Goal: Information Seeking & Learning: Learn about a topic

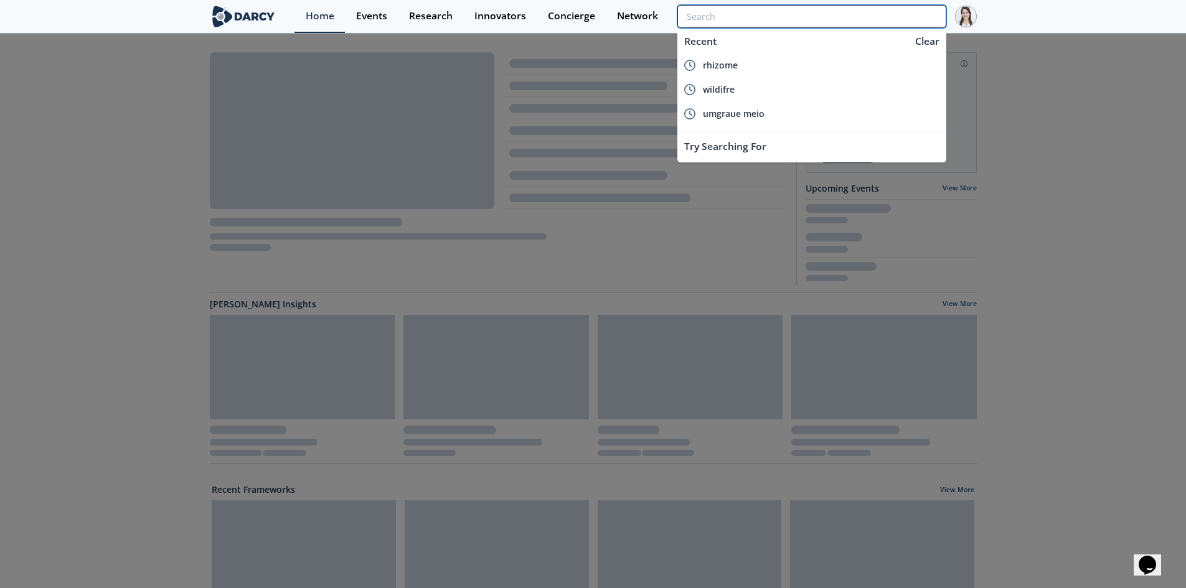
click at [895, 18] on input "search" at bounding box center [811, 16] width 268 height 23
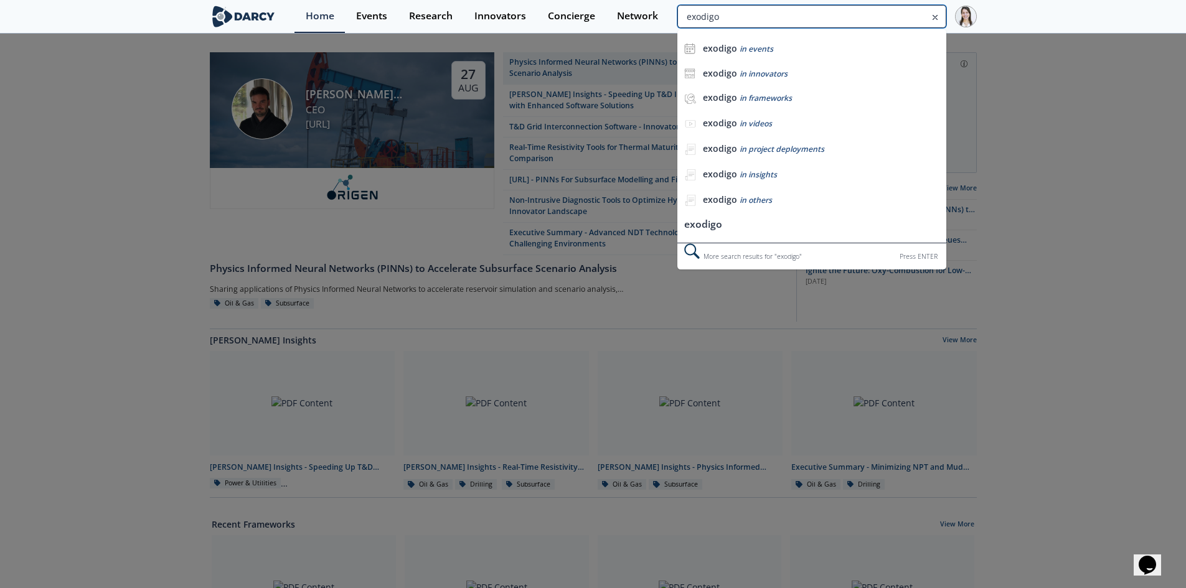
type input "exodigo"
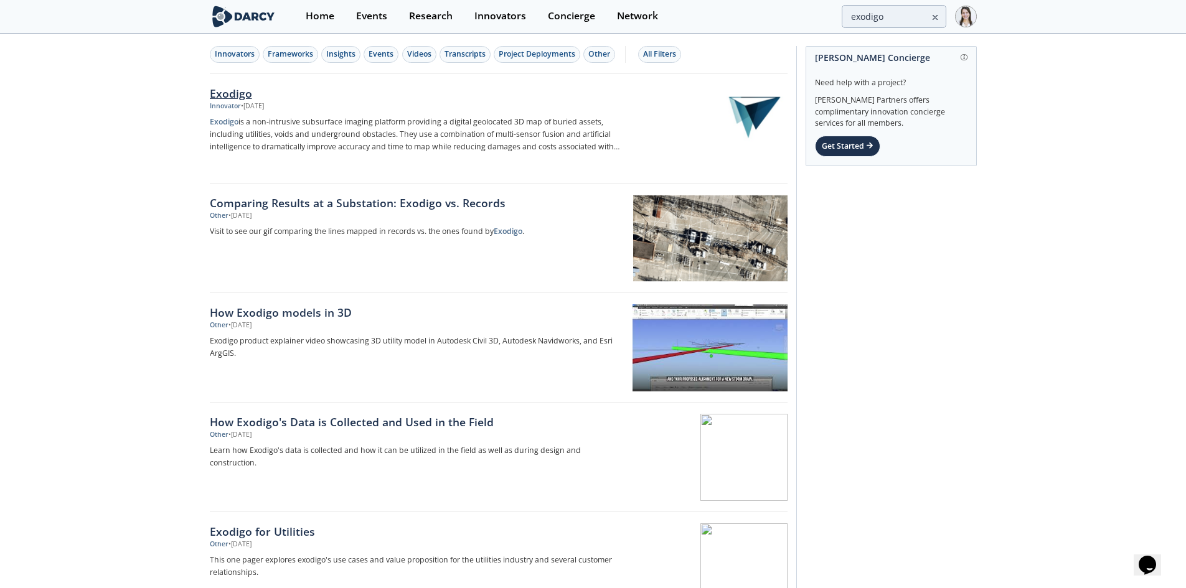
click at [253, 90] on div "Exodigo" at bounding box center [416, 93] width 412 height 16
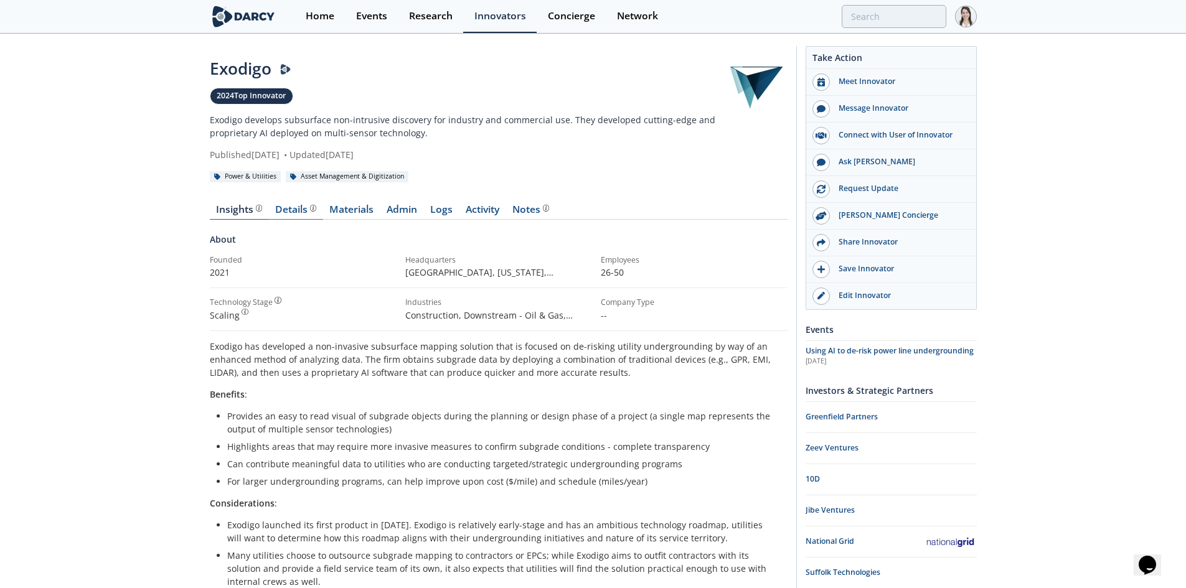
click at [295, 212] on div "Details" at bounding box center [295, 210] width 41 height 10
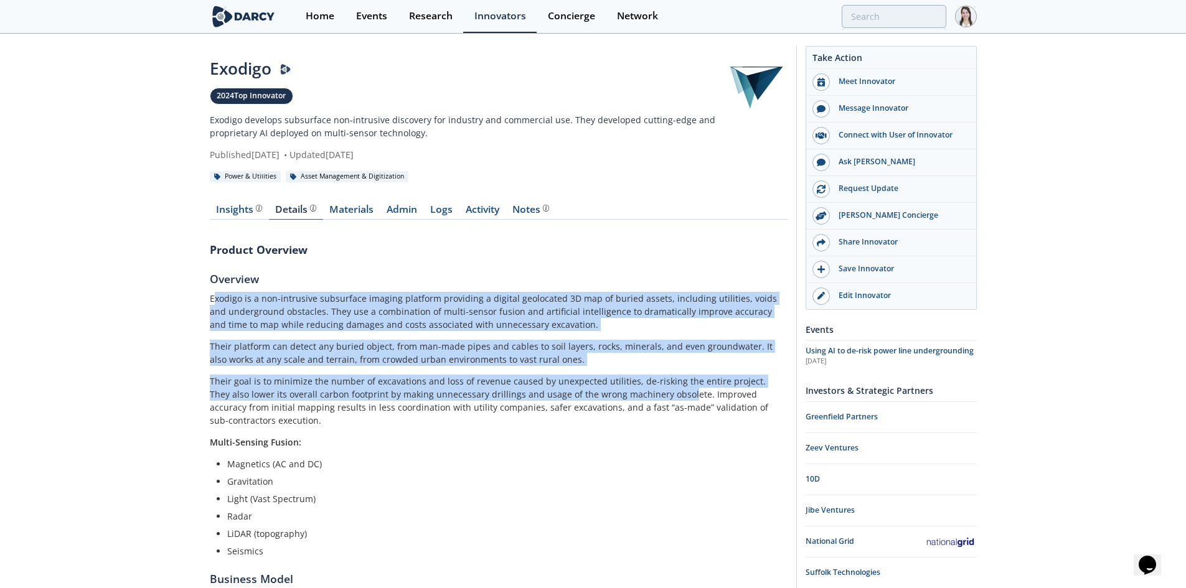
drag, startPoint x: 215, startPoint y: 296, endPoint x: 623, endPoint y: 406, distance: 422.8
click at [641, 400] on div "Exodigo is a non-intrusive subsurface imaging platform providing a digital geol…" at bounding box center [499, 425] width 578 height 266
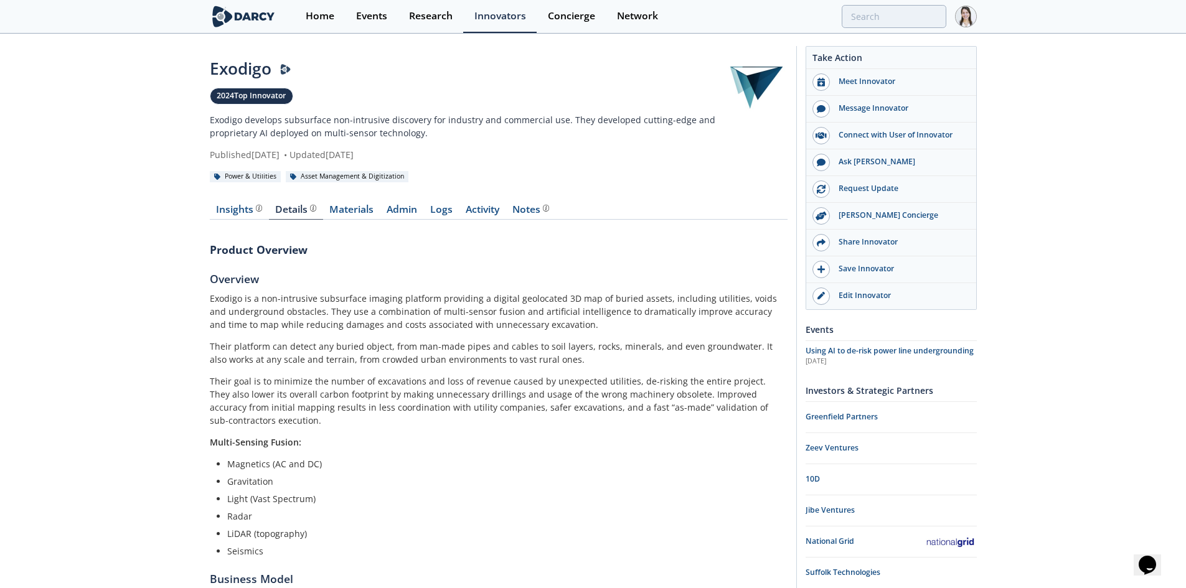
click at [395, 436] on p "Multi-Sensing Fusion:" at bounding box center [499, 442] width 578 height 13
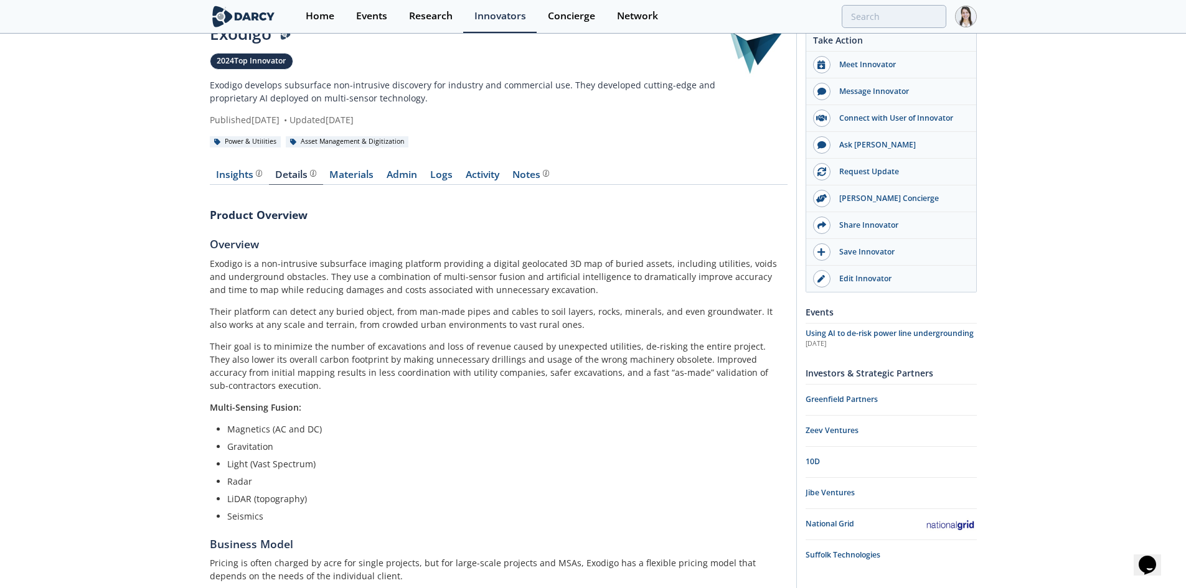
scroll to position [62, 0]
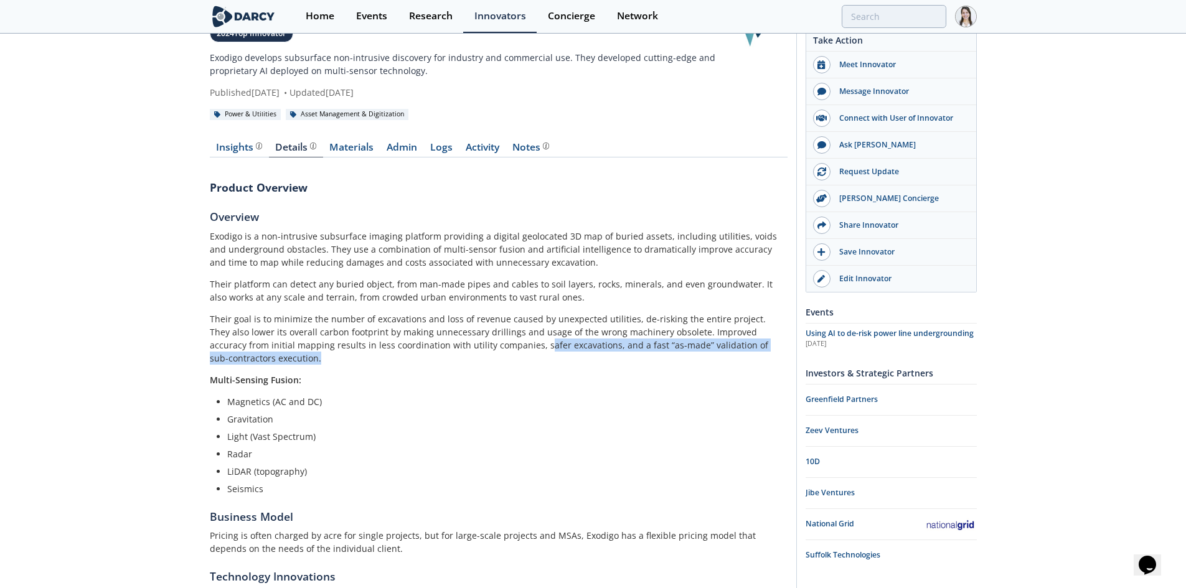
drag, startPoint x: 774, startPoint y: 347, endPoint x: 374, endPoint y: 332, distance: 400.6
click at [433, 337] on p "Their goal is to minimize the number of excavations and loss of revenue caused …" at bounding box center [499, 339] width 578 height 52
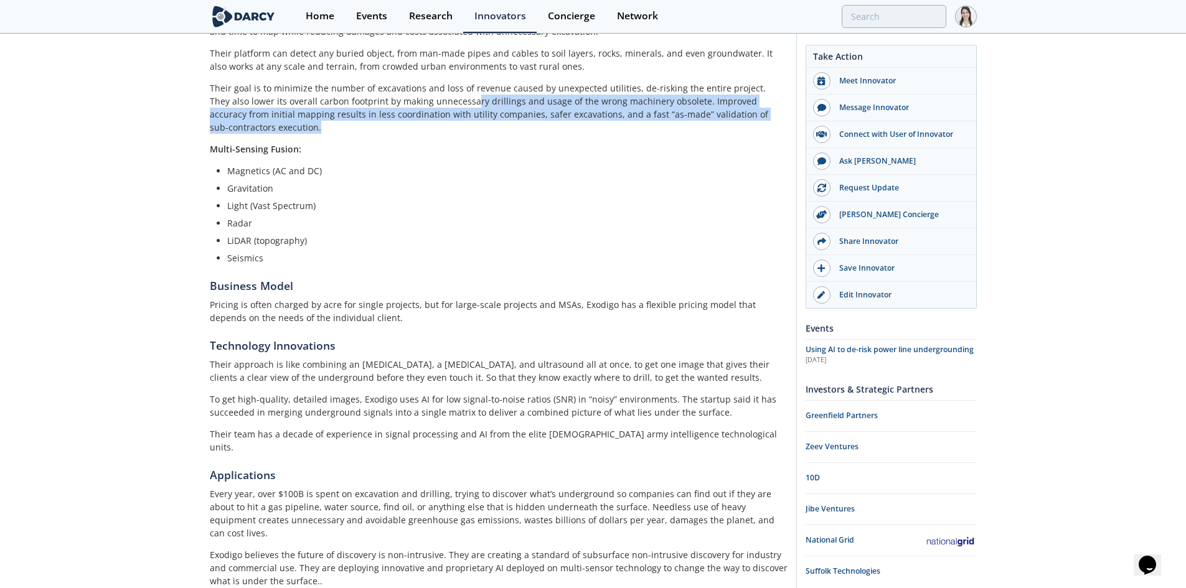
scroll to position [215, 0]
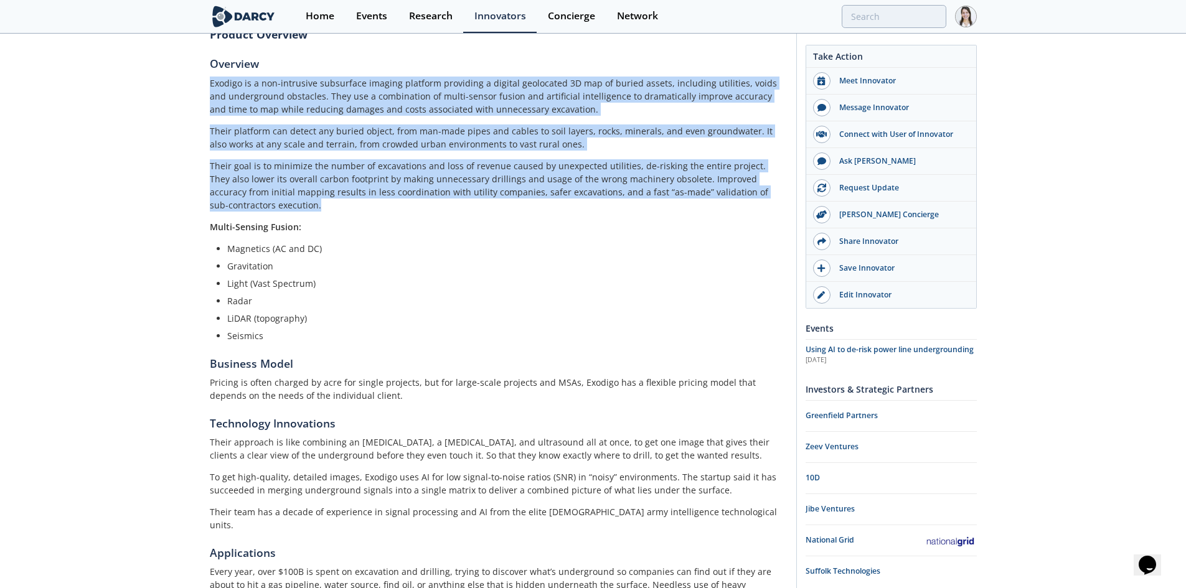
drag, startPoint x: 207, startPoint y: 78, endPoint x: 784, endPoint y: 195, distance: 588.8
click at [784, 195] on div "Exodigo 2024 Top Innovator Exodigo develops subsurface non-intrusive discovery …" at bounding box center [593, 270] width 1186 height 903
copy div "Exodigo is a non-intrusive subsurface imaging platform providing a digital geol…"
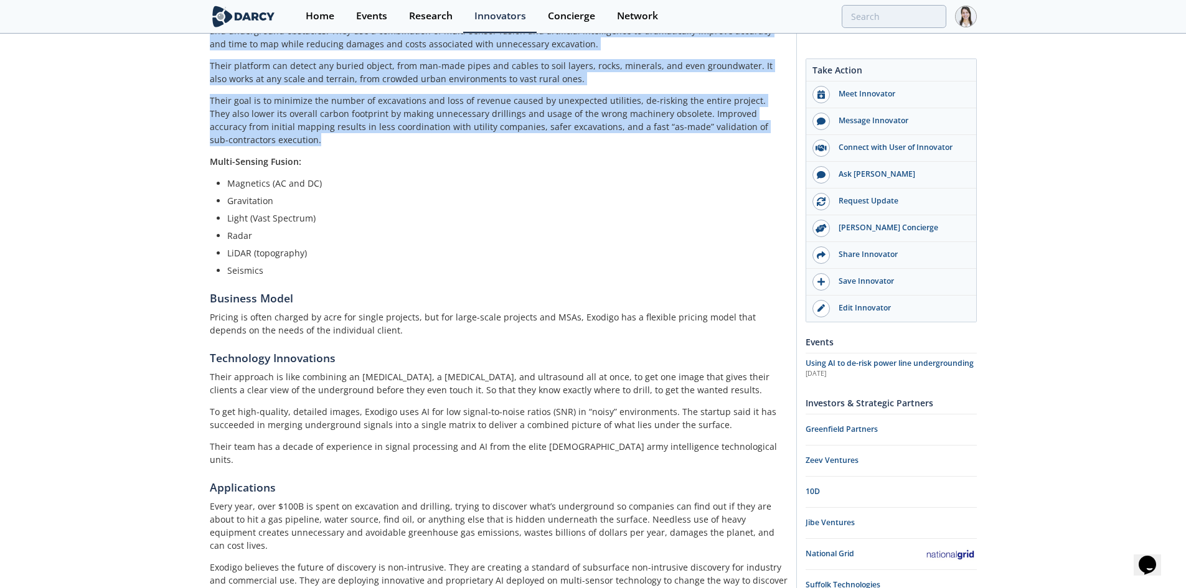
scroll to position [340, 0]
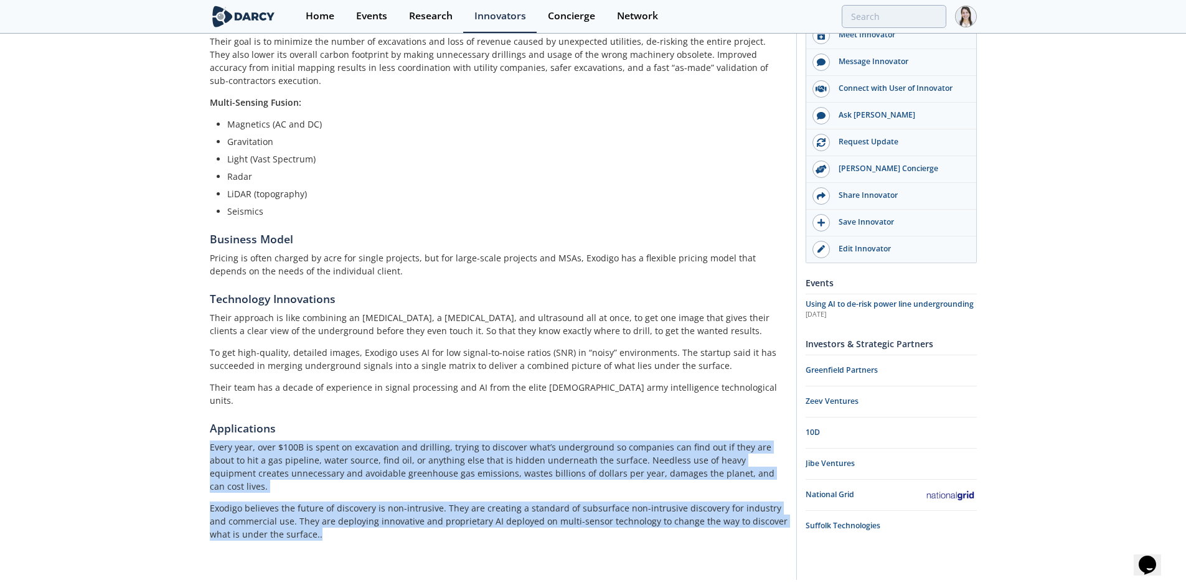
drag, startPoint x: 210, startPoint y: 423, endPoint x: 324, endPoint y: 506, distance: 140.3
click at [324, 506] on div "Product Overview Overview Exodigo is a non-intrusive subsurface imaging platfor…" at bounding box center [499, 228] width 578 height 679
copy div "Every year, over $100B is spent on excavation and drilling, trying to discover …"
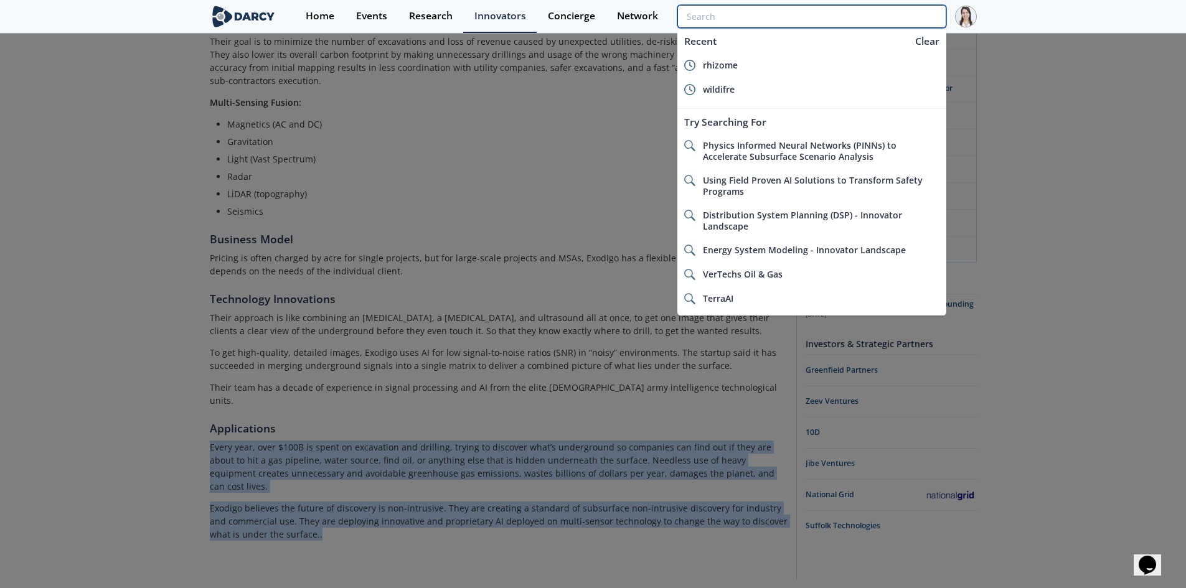
click at [910, 7] on input "search" at bounding box center [811, 16] width 268 height 23
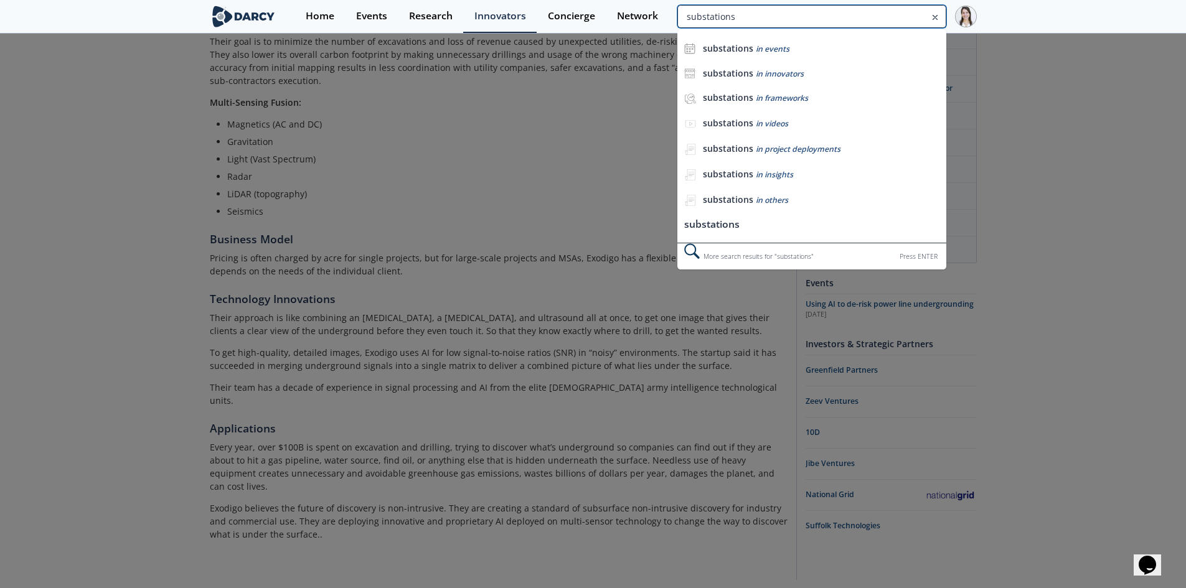
type input "substations"
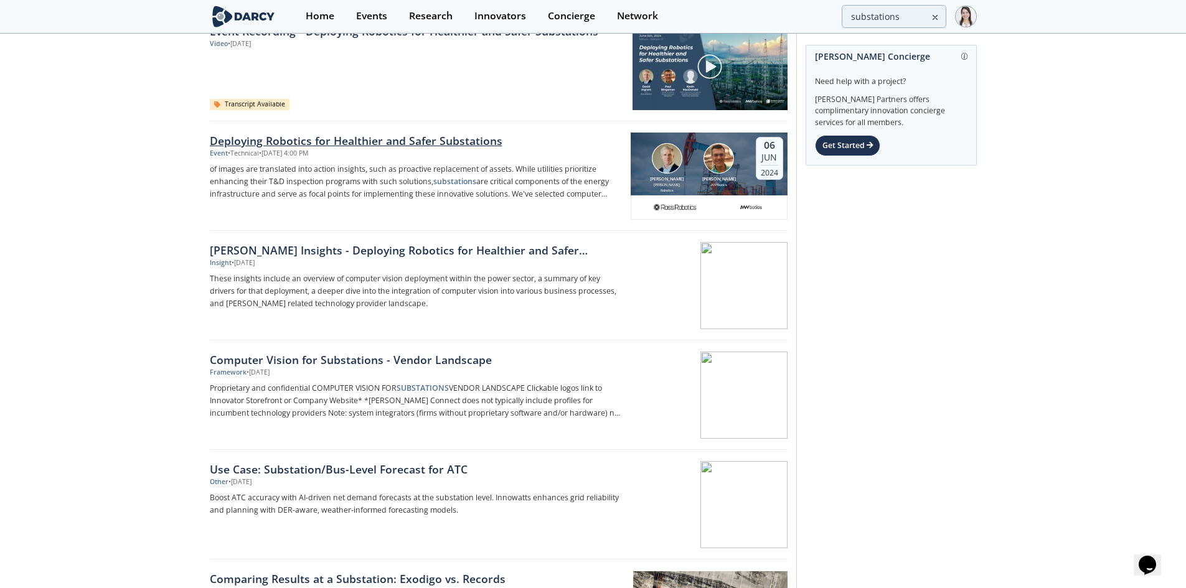
scroll to position [187, 0]
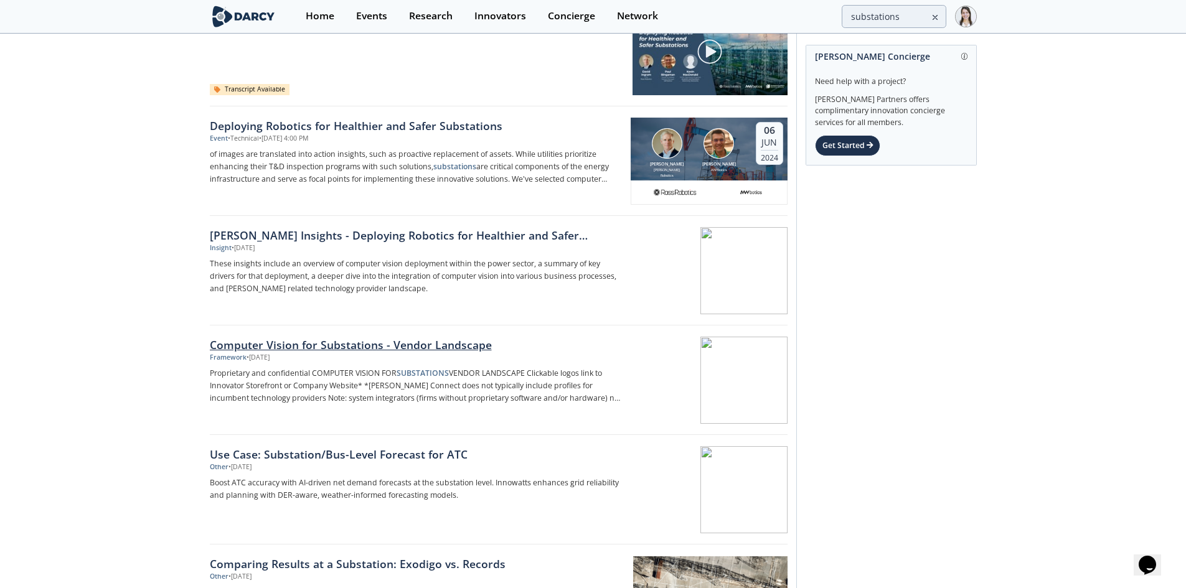
click at [403, 345] on div "Computer Vision for Substations - Vendor Landscape" at bounding box center [416, 345] width 412 height 16
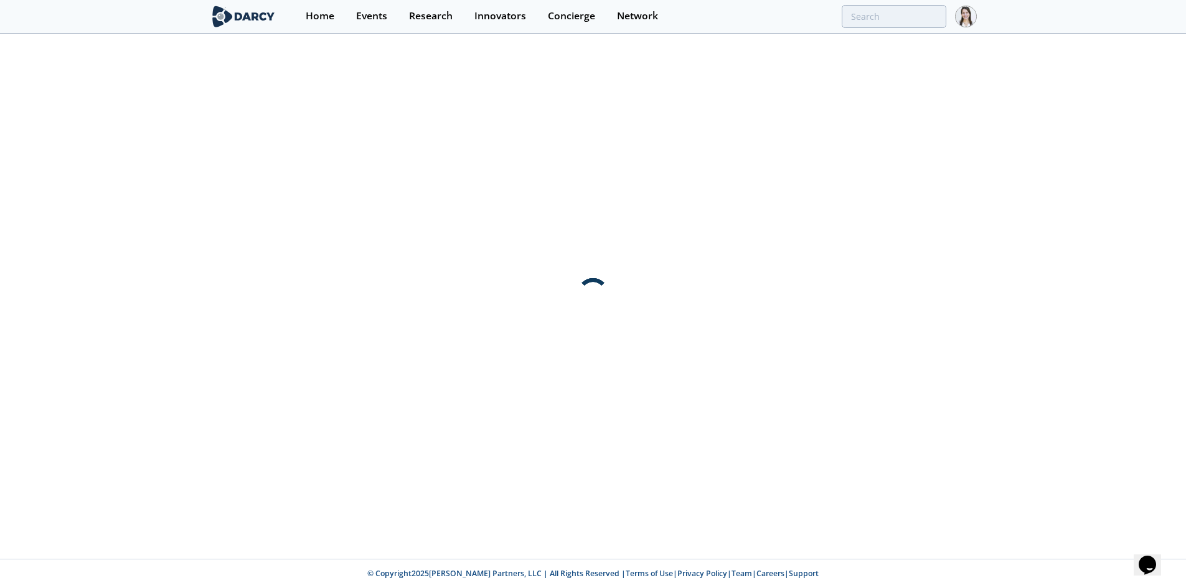
scroll to position [0, 0]
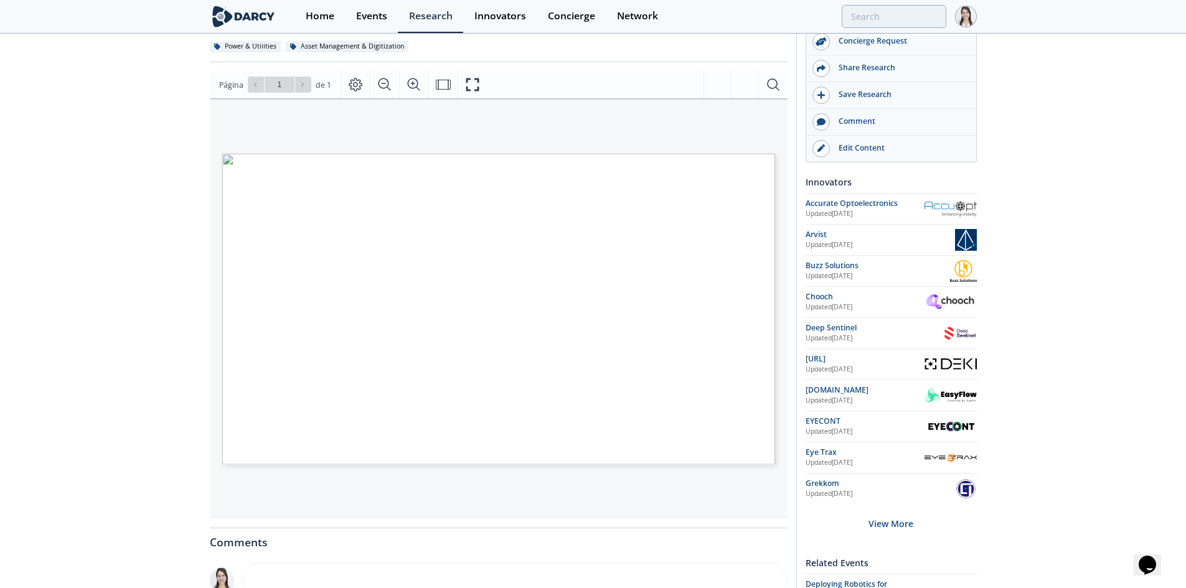
scroll to position [62, 0]
